Goal: Information Seeking & Learning: Learn about a topic

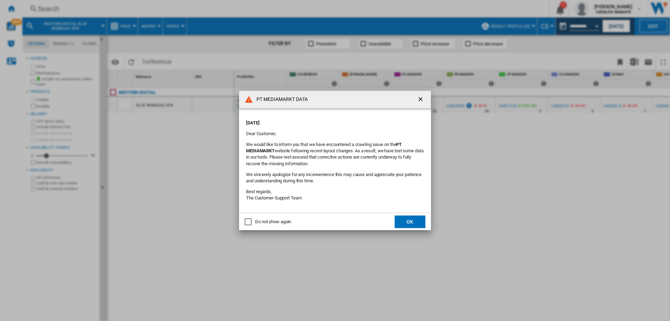
click at [422, 99] on ng-md-icon "getI18NText('BUTTONS.CLOSE_DIALOG')" at bounding box center [421, 100] width 8 height 8
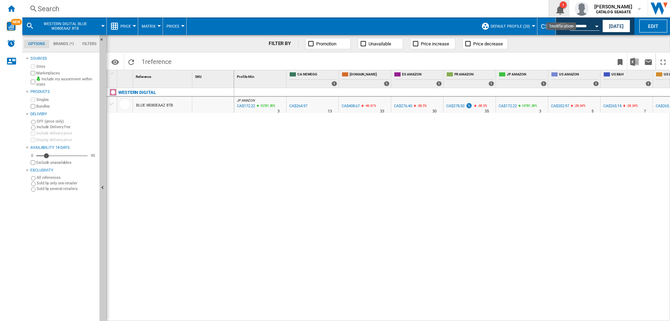
click at [567, 9] on button "1" at bounding box center [559, 8] width 20 height 17
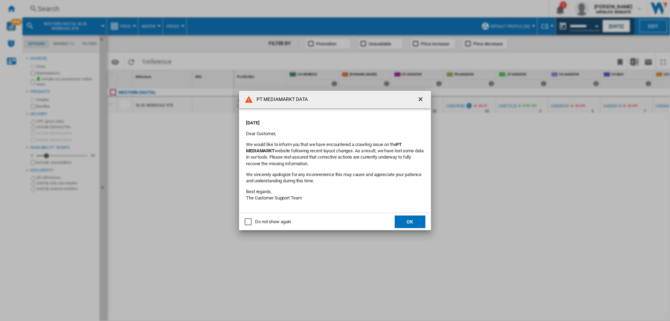
click at [421, 100] on ng-md-icon "getI18NText('BUTTONS.CLOSE_DIALOG')" at bounding box center [421, 100] width 8 height 8
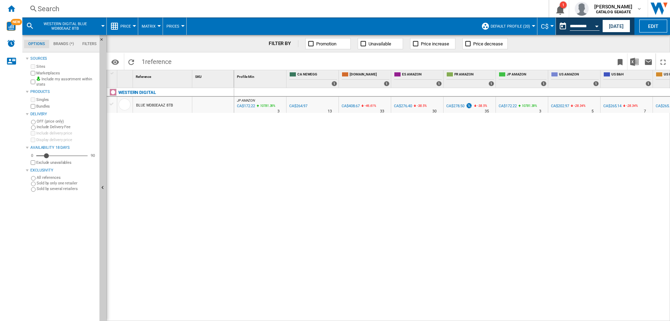
click at [71, 9] on div "Search" at bounding box center [284, 9] width 493 height 10
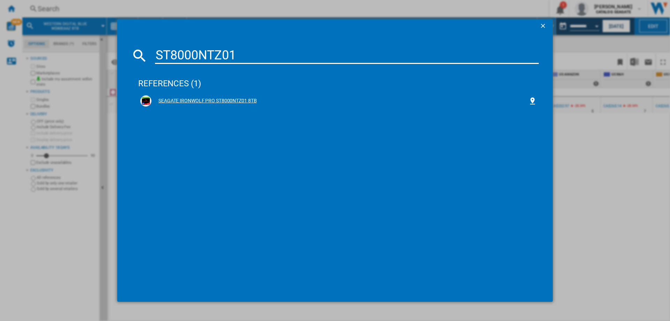
type input "ST8000NTZ01"
click at [198, 100] on div "SEAGATE IRONWOLF PRO ST8000NTZ01 8TB" at bounding box center [339, 100] width 377 height 7
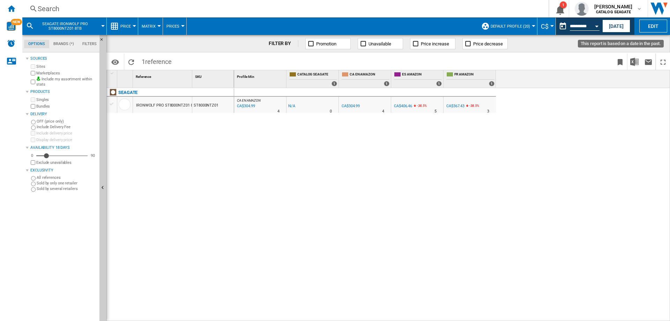
click at [561, 26] on button "This report is based on a date in the past." at bounding box center [563, 26] width 14 height 14
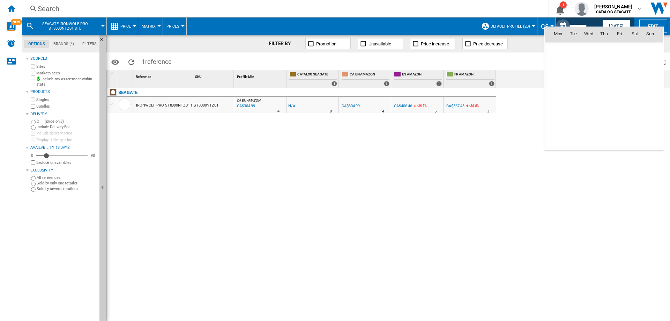
scroll to position [3329, 0]
click at [573, 81] on span "7" at bounding box center [573, 80] width 14 height 14
type input "**********"
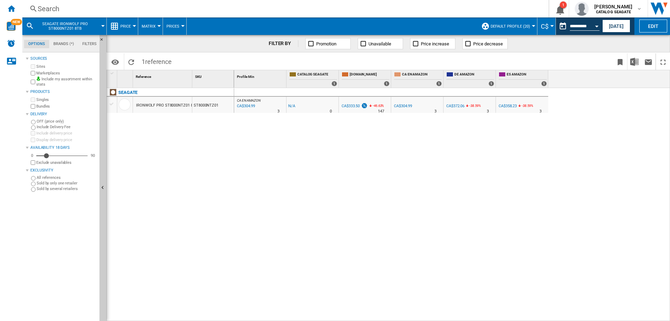
click at [545, 25] on span "C$" at bounding box center [545, 26] width 8 height 7
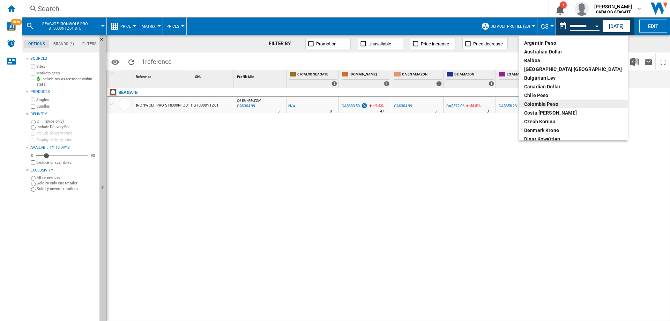
scroll to position [70, 0]
click at [540, 103] on div "euro" at bounding box center [573, 104] width 98 height 7
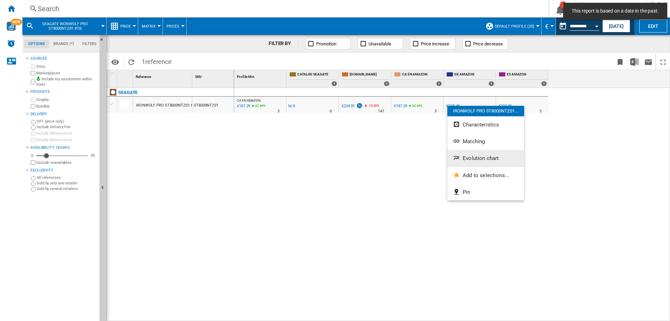
click at [470, 159] on span "Evolution chart" at bounding box center [481, 158] width 36 height 6
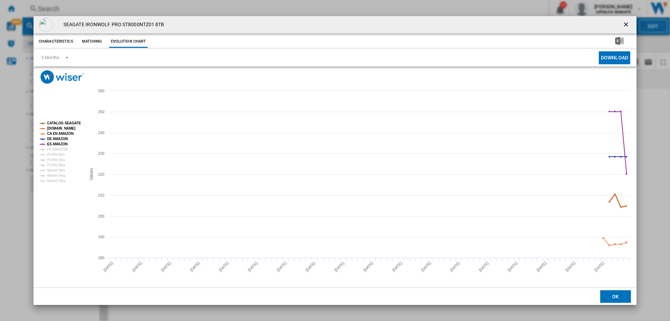
click at [57, 128] on tspan "[DOMAIN_NAME]" at bounding box center [61, 128] width 28 height 4
click at [58, 135] on tspan "CA EN AMAZON" at bounding box center [60, 134] width 27 height 4
click at [58, 144] on tspan "ES AMAZON" at bounding box center [57, 144] width 21 height 4
click at [70, 122] on tspan "CATALOG SEAGATE" at bounding box center [64, 123] width 34 height 4
click at [616, 59] on button "Download" at bounding box center [614, 57] width 31 height 13
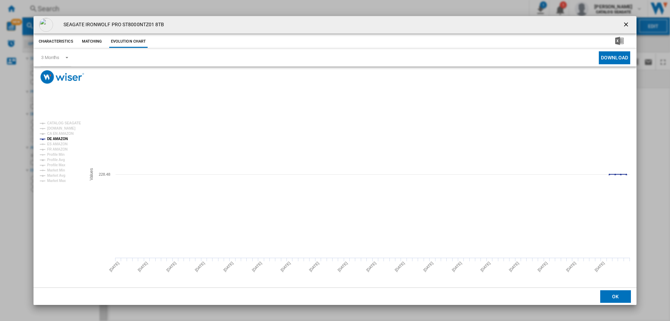
click at [625, 27] on ng-md-icon "getI18NText('BUTTONS.CLOSE_DIALOG')" at bounding box center [627, 25] width 8 height 8
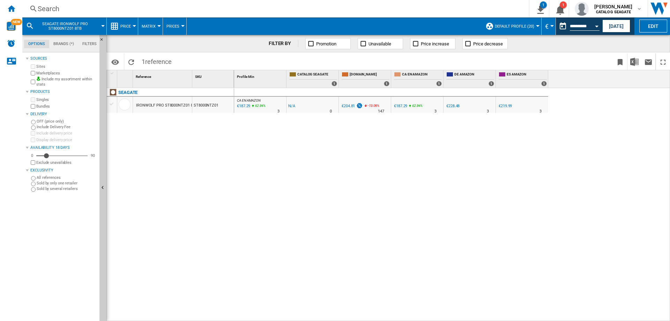
click at [57, 9] on div "Search" at bounding box center [274, 9] width 473 height 10
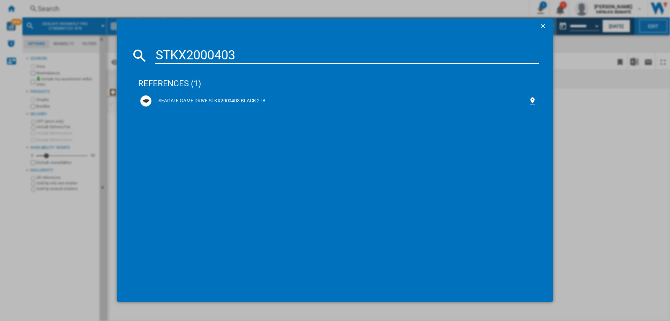
type input "STKX2000403"
click at [218, 98] on div "SEAGATE GAME DRIVE STKX2000403 BLACK 2TB" at bounding box center [339, 100] width 377 height 7
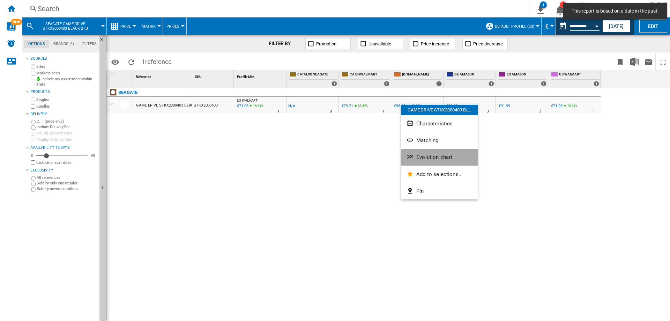
click at [420, 156] on span "Evolution chart" at bounding box center [434, 157] width 36 height 6
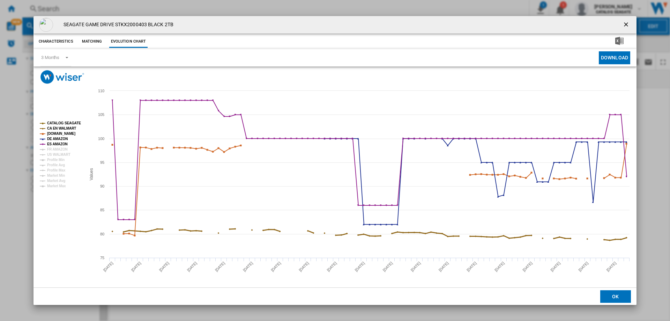
click at [62, 127] on tspan "CA EN WALMART" at bounding box center [61, 128] width 29 height 4
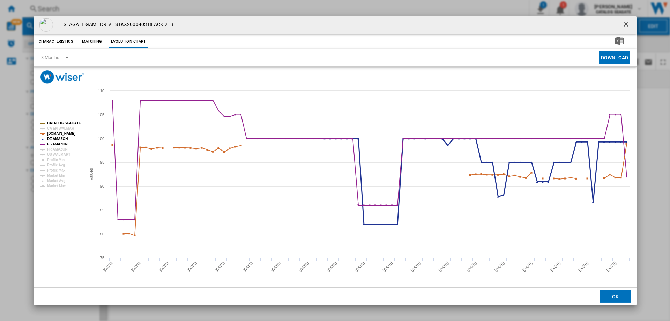
click at [62, 137] on tspan "DE AMAZON" at bounding box center [57, 139] width 21 height 4
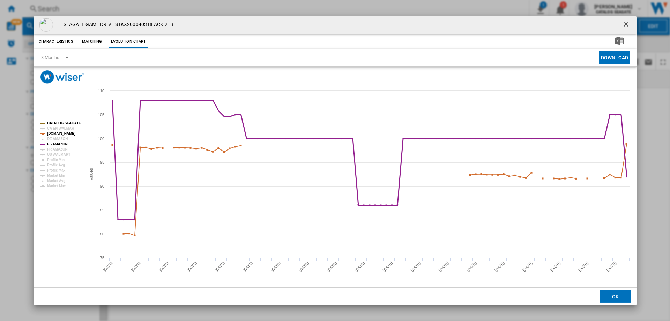
click at [61, 145] on tspan "ES AMAZON" at bounding box center [57, 144] width 21 height 4
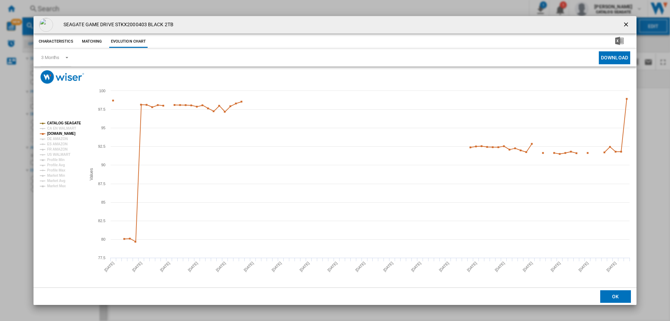
click at [71, 122] on tspan "CATALOG SEAGATE" at bounding box center [64, 123] width 34 height 4
click at [628, 24] on ng-md-icon "getI18NText('BUTTONS.CLOSE_DIALOG')" at bounding box center [627, 25] width 8 height 8
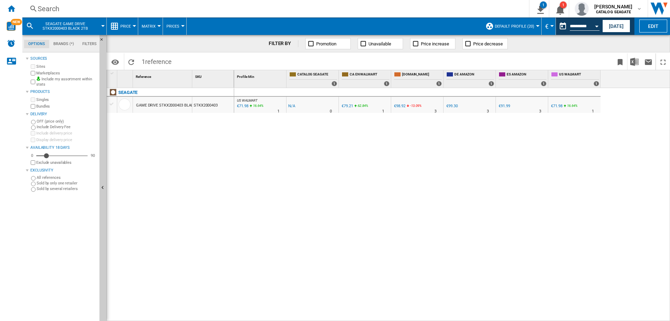
click at [68, 11] on div "Search" at bounding box center [274, 9] width 473 height 10
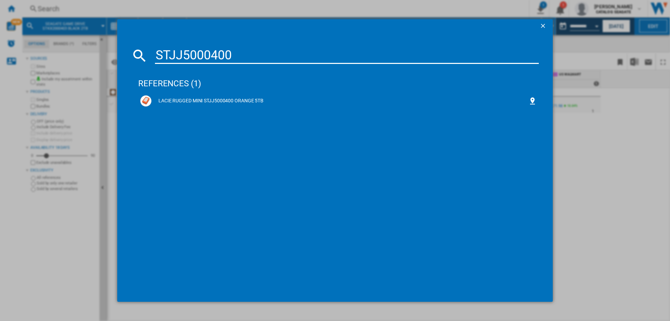
type input "STJJ5000400"
click at [190, 104] on div "LACIE RUGGED MINI STJJ5000400 ORANGE 5TB" at bounding box center [339, 100] width 377 height 7
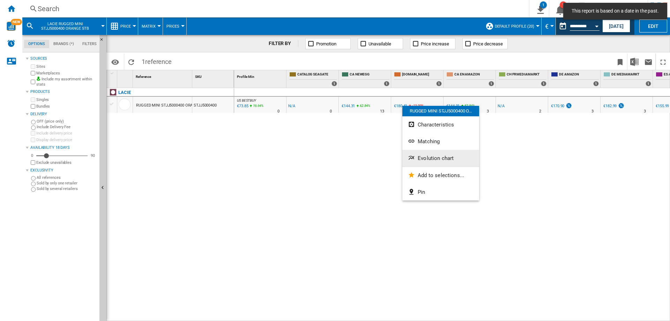
click at [425, 157] on span "Evolution chart" at bounding box center [436, 158] width 36 height 6
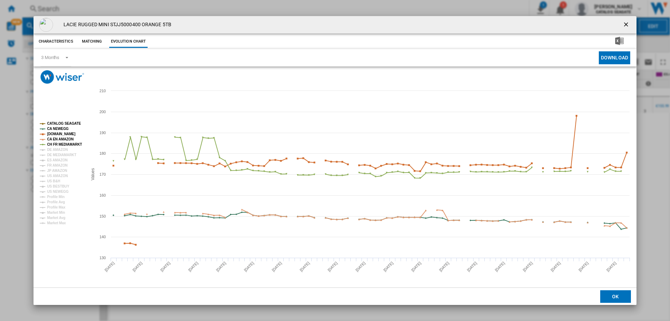
click at [628, 24] on ng-md-icon "getI18NText('BUTTONS.CLOSE_DIALOG')" at bounding box center [627, 25] width 8 height 8
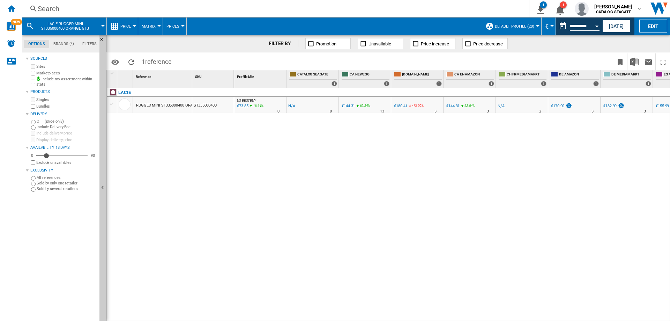
click at [88, 10] on div "Search" at bounding box center [274, 9] width 473 height 10
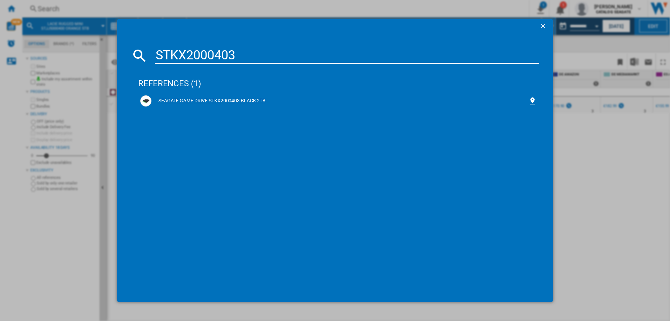
type input "STKX2000403"
click at [212, 99] on div "SEAGATE GAME DRIVE STKX2000403 BLACK 2TB" at bounding box center [339, 100] width 377 height 7
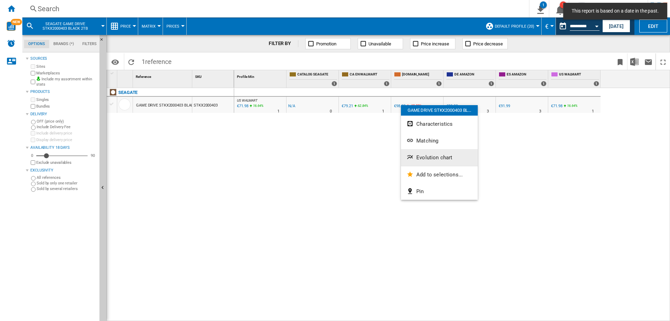
click at [421, 154] on span "Evolution chart" at bounding box center [434, 157] width 36 height 6
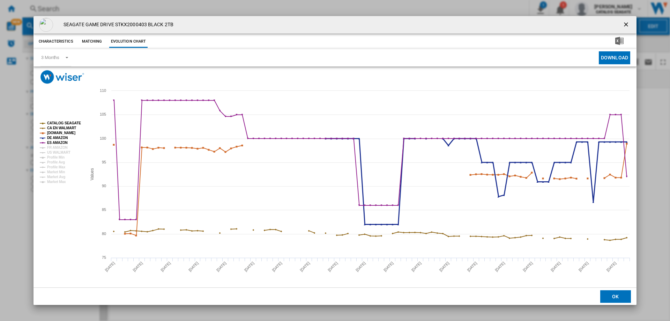
click at [59, 137] on tspan "DE AMAZON" at bounding box center [57, 138] width 21 height 4
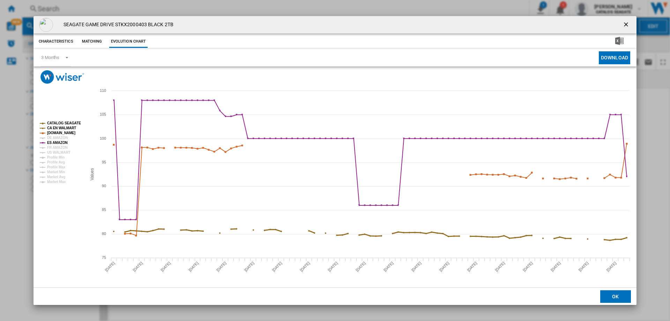
click at [60, 127] on tspan "CA EN WALMART" at bounding box center [61, 128] width 29 height 4
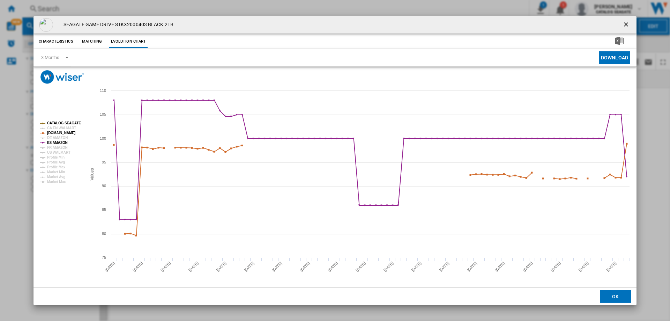
click at [61, 123] on tspan "CATALOG SEAGATE" at bounding box center [64, 123] width 34 height 4
click at [62, 143] on tspan "ES AMAZON" at bounding box center [57, 143] width 21 height 4
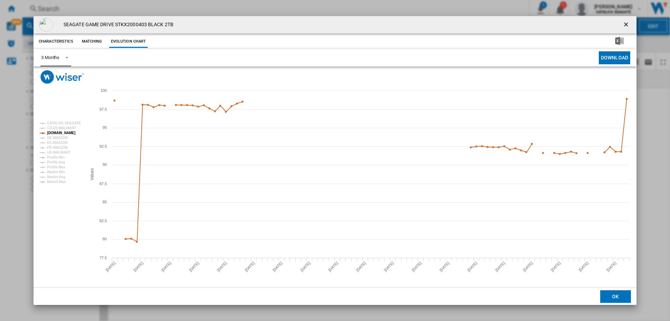
click at [65, 58] on span "Product popup" at bounding box center [65, 57] width 8 height 6
click at [67, 239] on md-backdrop at bounding box center [335, 160] width 670 height 321
